Goal: Task Accomplishment & Management: Use online tool/utility

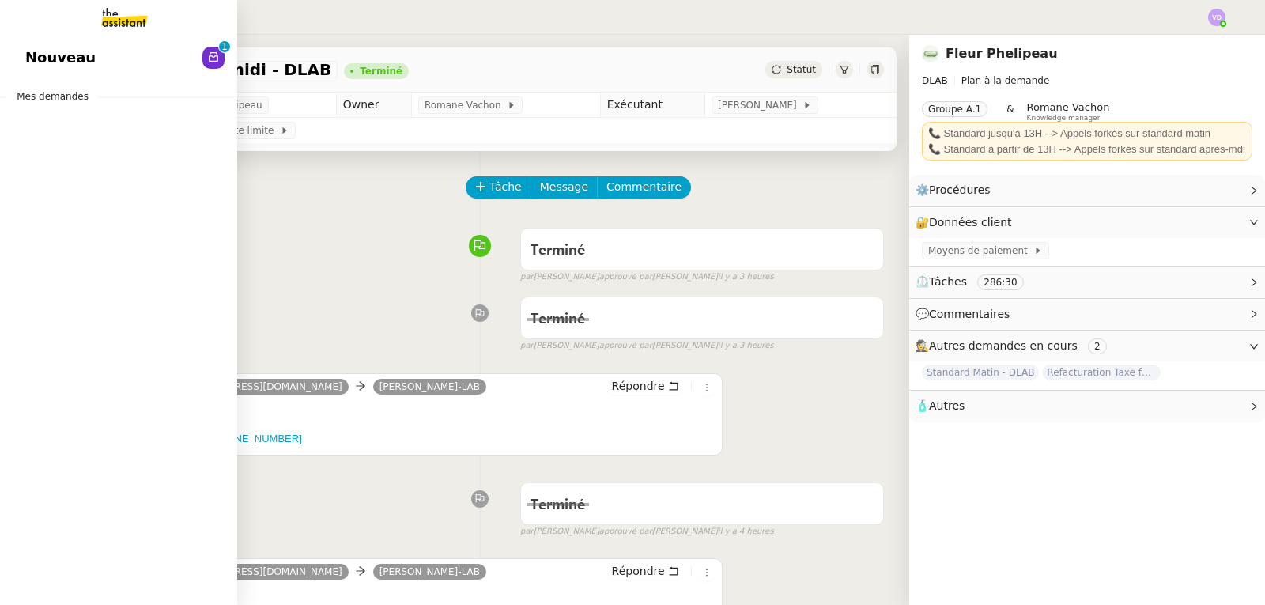
click at [66, 55] on span "Nouveau" at bounding box center [60, 58] width 70 height 24
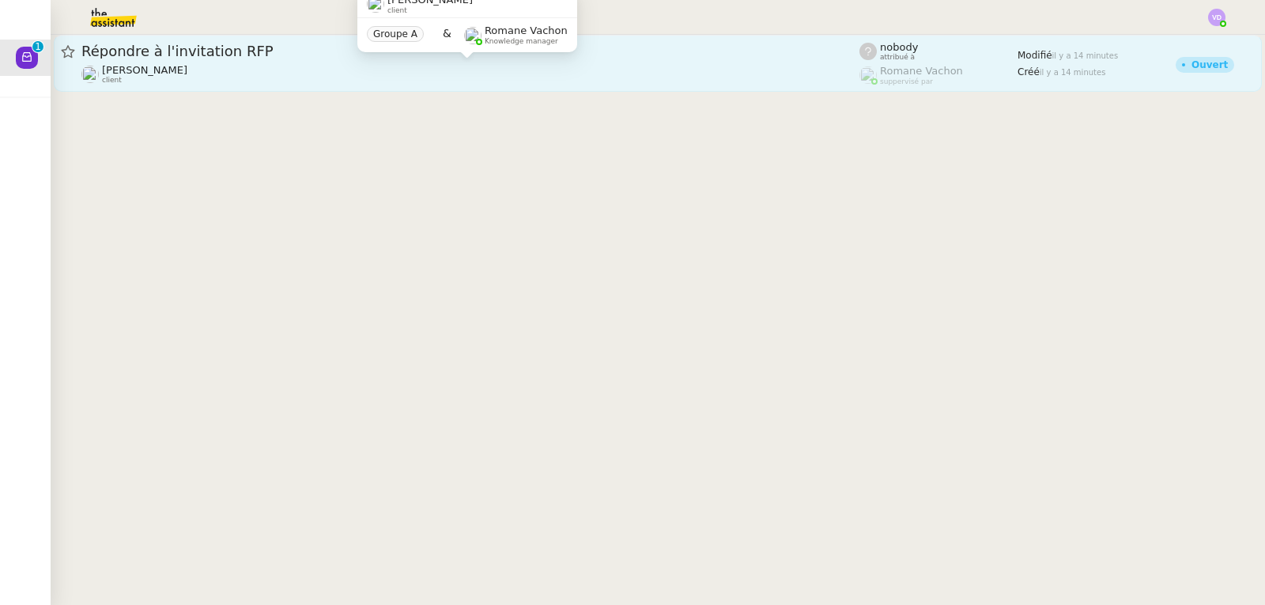
click at [257, 64] on div "[PERSON_NAME] client" at bounding box center [470, 74] width 778 height 21
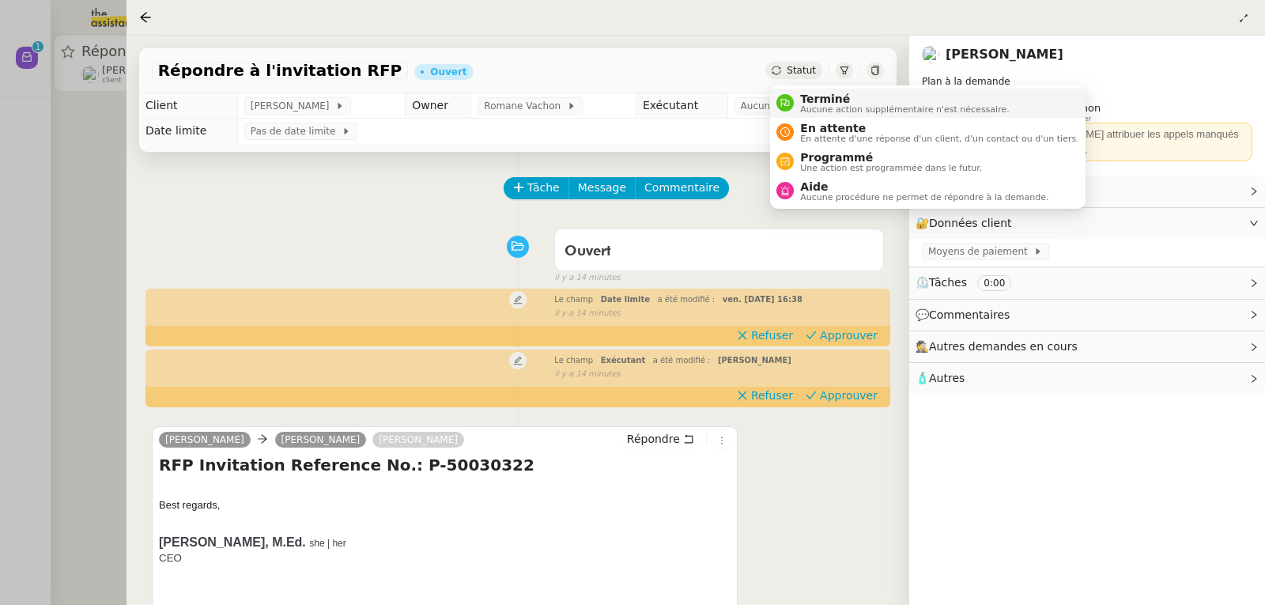
click at [792, 97] on nz-avatar at bounding box center [784, 102] width 17 height 17
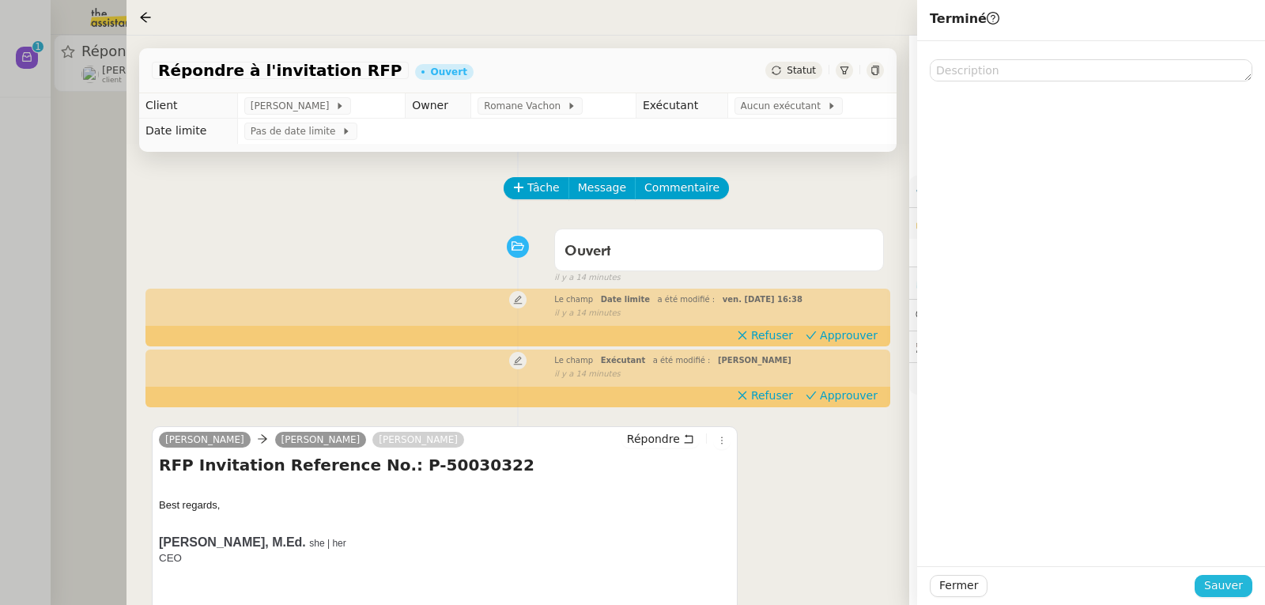
click at [1232, 583] on span "Sauver" at bounding box center [1223, 585] width 39 height 18
